Goal: Transaction & Acquisition: Purchase product/service

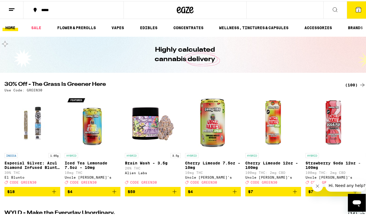
click at [331, 9] on icon at bounding box center [334, 8] width 7 height 7
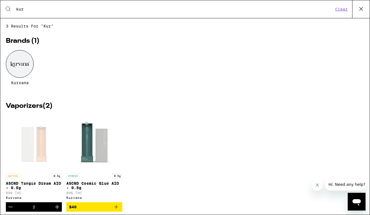
type input "kurv"
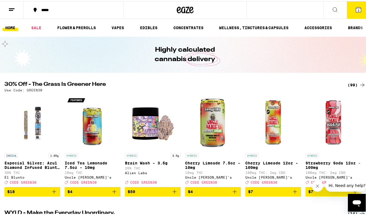
click at [355, 9] on icon at bounding box center [357, 8] width 5 height 5
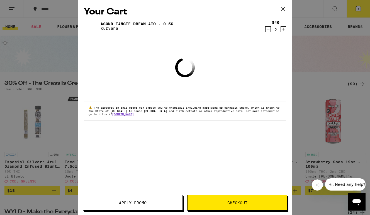
click at [267, 29] on icon "Decrement" at bounding box center [267, 29] width 5 height 7
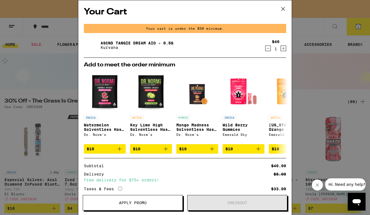
click at [309, 58] on div "Your Cart Your cart is under the $50 minimum. ASCND Tangie Dream AIO - 0.5g Kur…" at bounding box center [185, 107] width 370 height 215
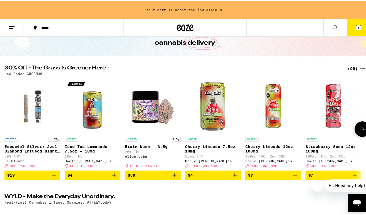
scroll to position [35, 0]
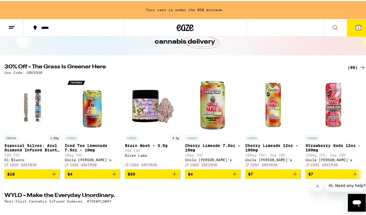
click at [347, 68] on div "(99)" at bounding box center [356, 66] width 18 height 7
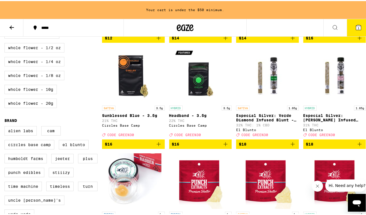
scroll to position [367, 0]
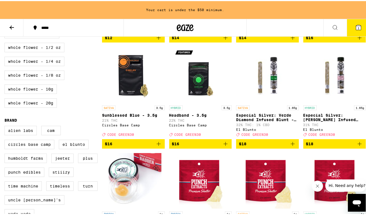
click at [289, 146] on icon "Add to bag" at bounding box center [292, 143] width 7 height 7
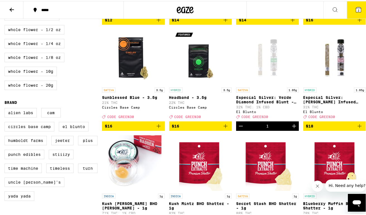
click at [355, 9] on icon at bounding box center [358, 8] width 7 height 7
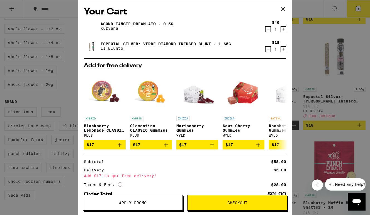
click at [146, 203] on span "Apply Promo" at bounding box center [133, 203] width 28 height 4
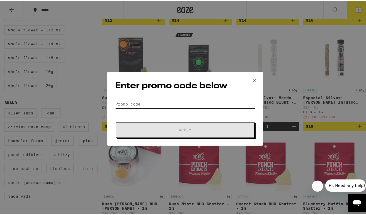
click at [155, 100] on input "Promo Code" at bounding box center [185, 103] width 140 height 8
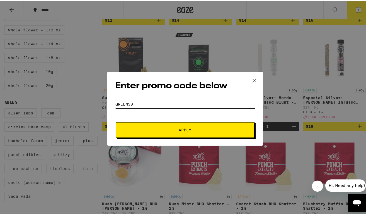
type input "green30"
click at [165, 127] on span "Apply" at bounding box center [185, 129] width 100 height 4
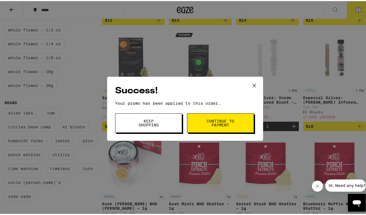
click at [210, 122] on span "Continue to payment" at bounding box center [220, 122] width 28 height 8
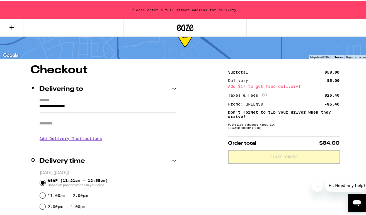
scroll to position [21, 0]
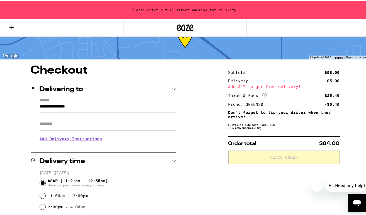
drag, startPoint x: 106, startPoint y: 109, endPoint x: 111, endPoint y: 107, distance: 5.3
click at [106, 109] on input "**********" at bounding box center [108, 106] width 136 height 9
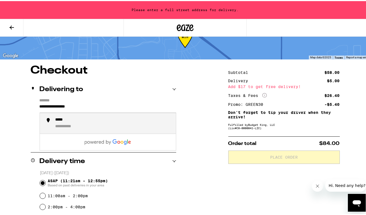
click at [115, 108] on input "**********" at bounding box center [108, 106] width 136 height 9
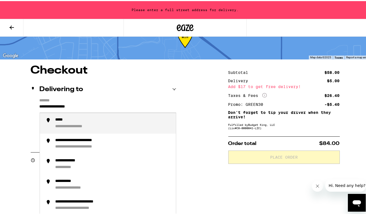
click at [115, 108] on input "**********" at bounding box center [108, 106] width 136 height 9
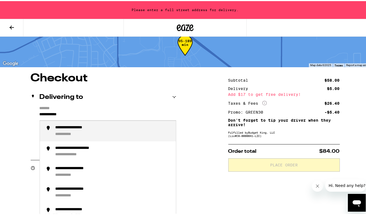
click at [105, 133] on div "**********" at bounding box center [113, 130] width 116 height 12
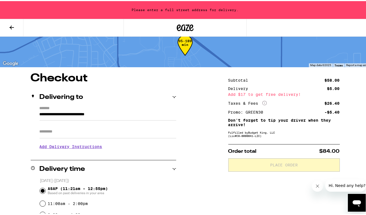
type input "**********"
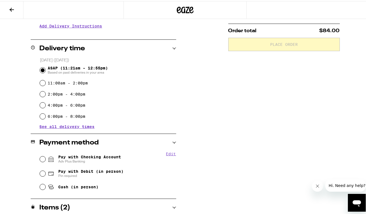
scroll to position [124, 0]
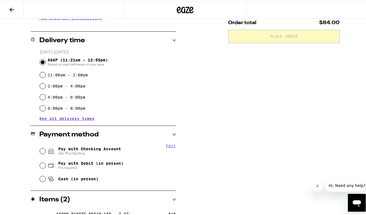
click at [43, 166] on input "Pay with Debit (in person) Pin required" at bounding box center [43, 165] width 6 height 6
radio input "true"
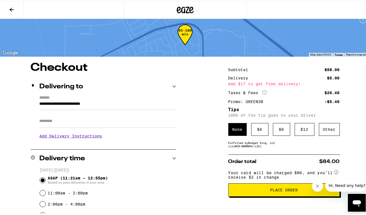
scroll to position [7, 0]
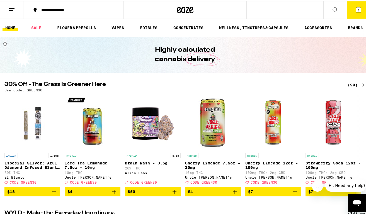
click at [359, 12] on button "2" at bounding box center [357, 8] width 23 height 17
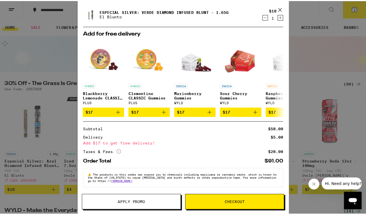
scroll to position [36, 0]
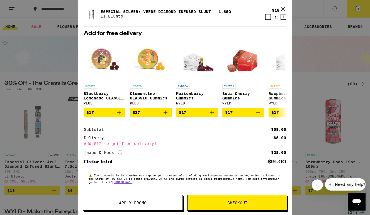
click at [153, 199] on button "Apply Promo" at bounding box center [133, 203] width 100 height 16
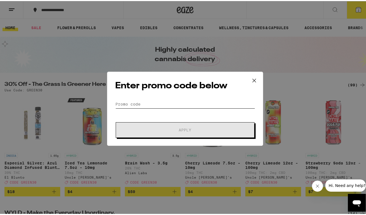
click at [170, 105] on input "Promo Code" at bounding box center [185, 103] width 140 height 8
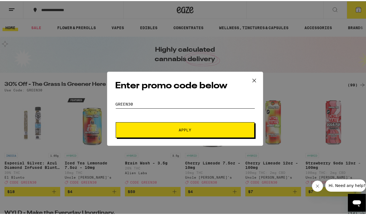
type input "green30"
click at [183, 129] on button "Apply" at bounding box center [185, 129] width 139 height 16
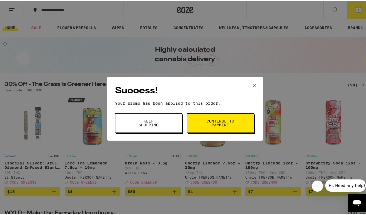
click at [219, 127] on button "Continue to payment" at bounding box center [220, 121] width 67 height 19
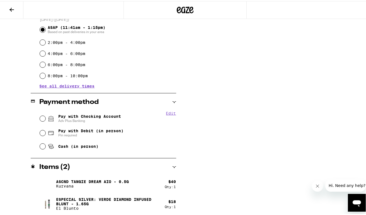
scroll to position [158, 0]
click at [43, 132] on input "Pay with Debit (in person) Pin required" at bounding box center [43, 132] width 6 height 6
radio input "true"
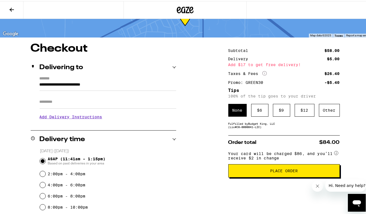
scroll to position [26, 0]
